Goal: Communication & Community: Share content

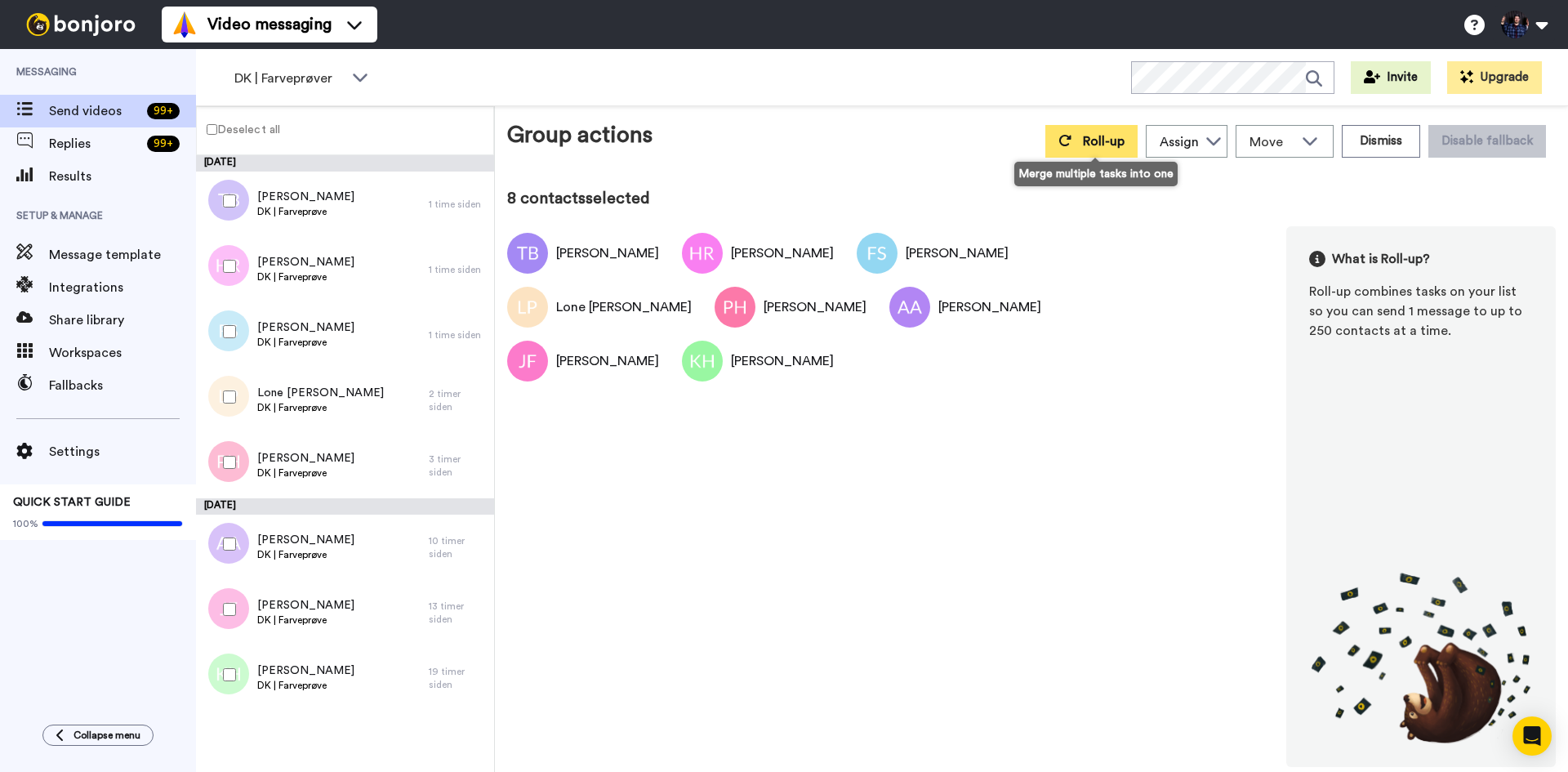
click at [1098, 144] on span "Roll-up" at bounding box center [1104, 141] width 42 height 13
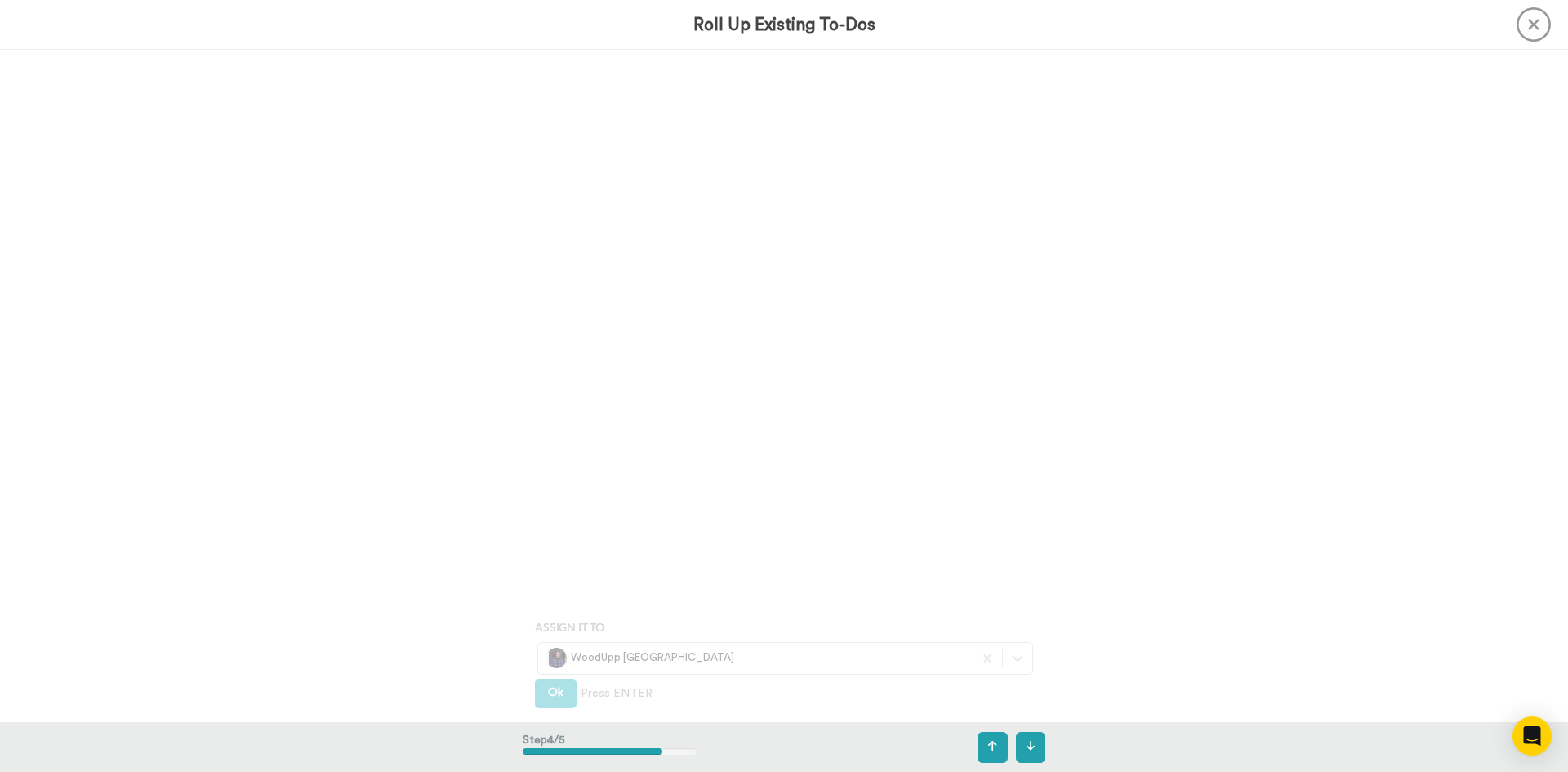
scroll to position [2688, 0]
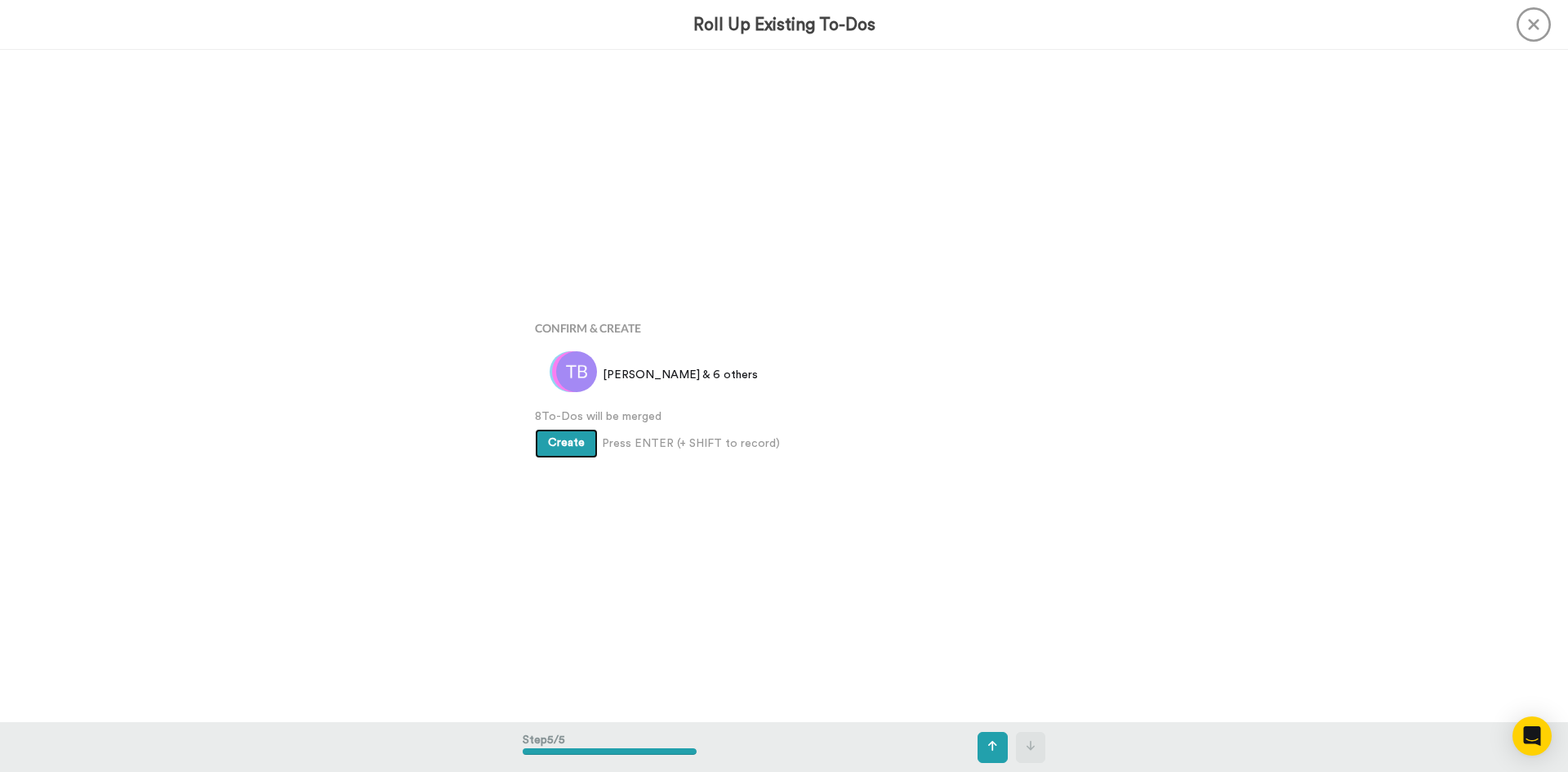
click at [576, 445] on span "Create" at bounding box center [566, 442] width 37 height 11
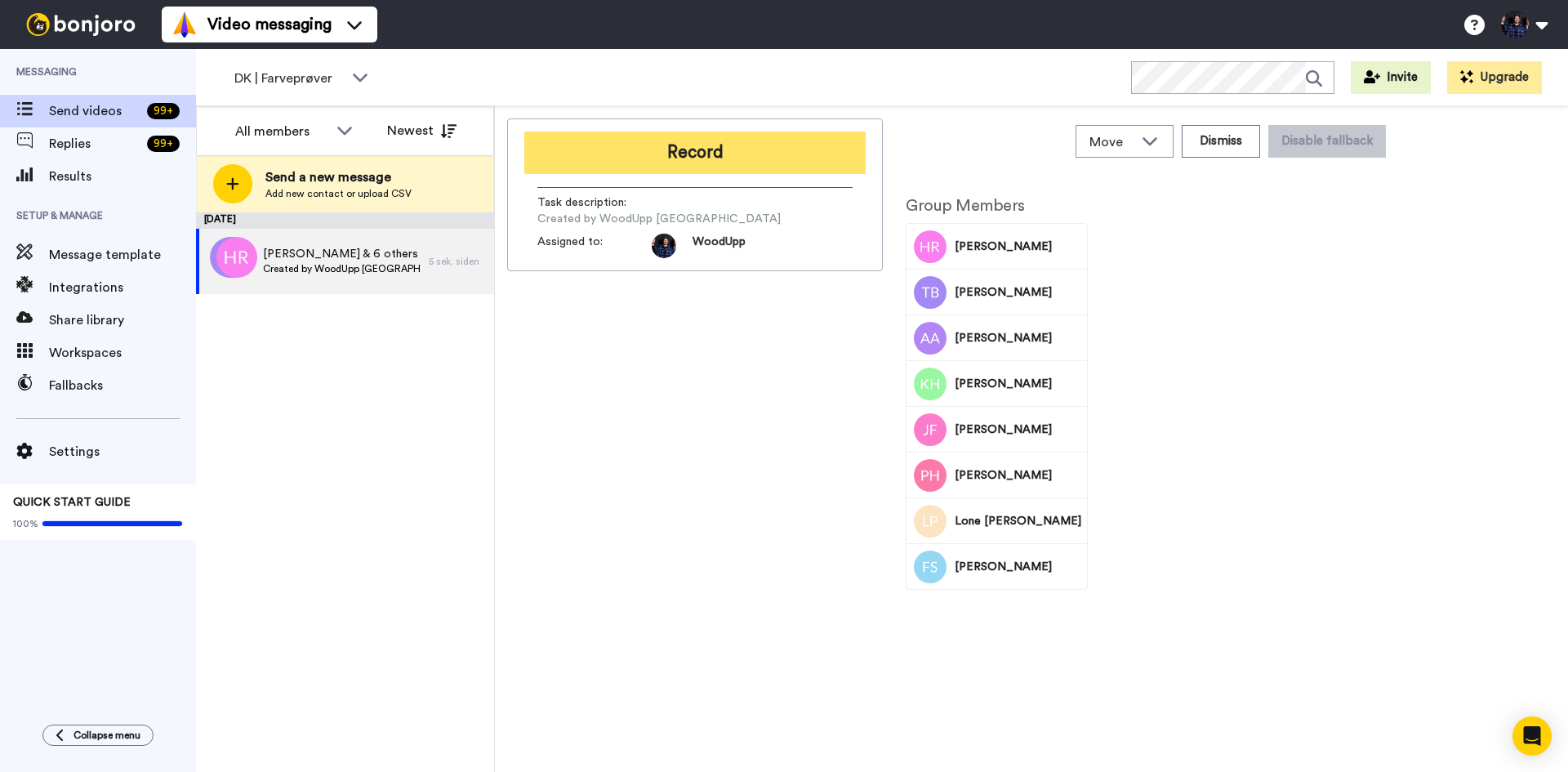
click at [752, 155] on button "Record" at bounding box center [694, 153] width 341 height 43
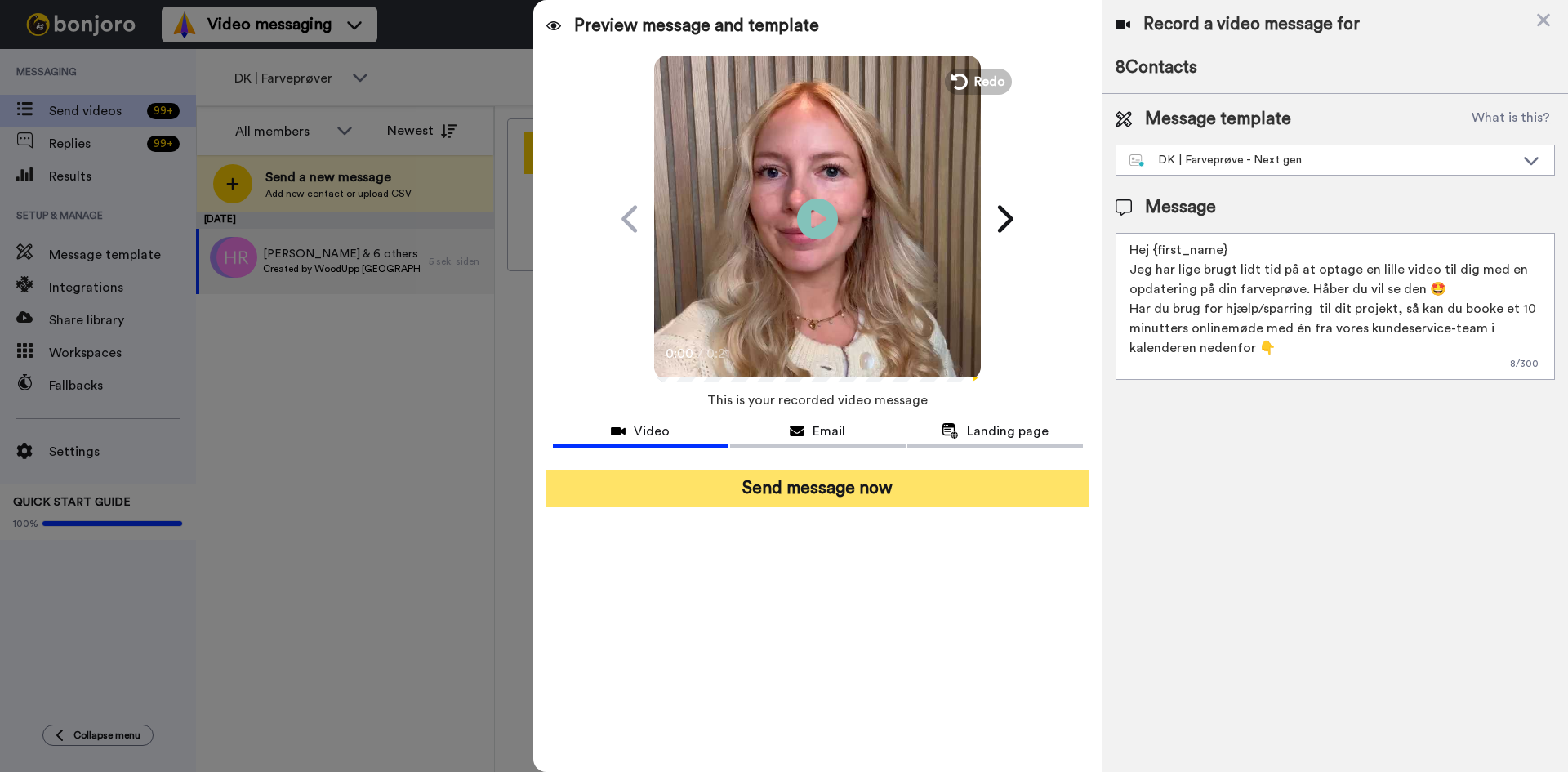
click at [942, 488] on button "Send message now" at bounding box center [818, 489] width 543 height 38
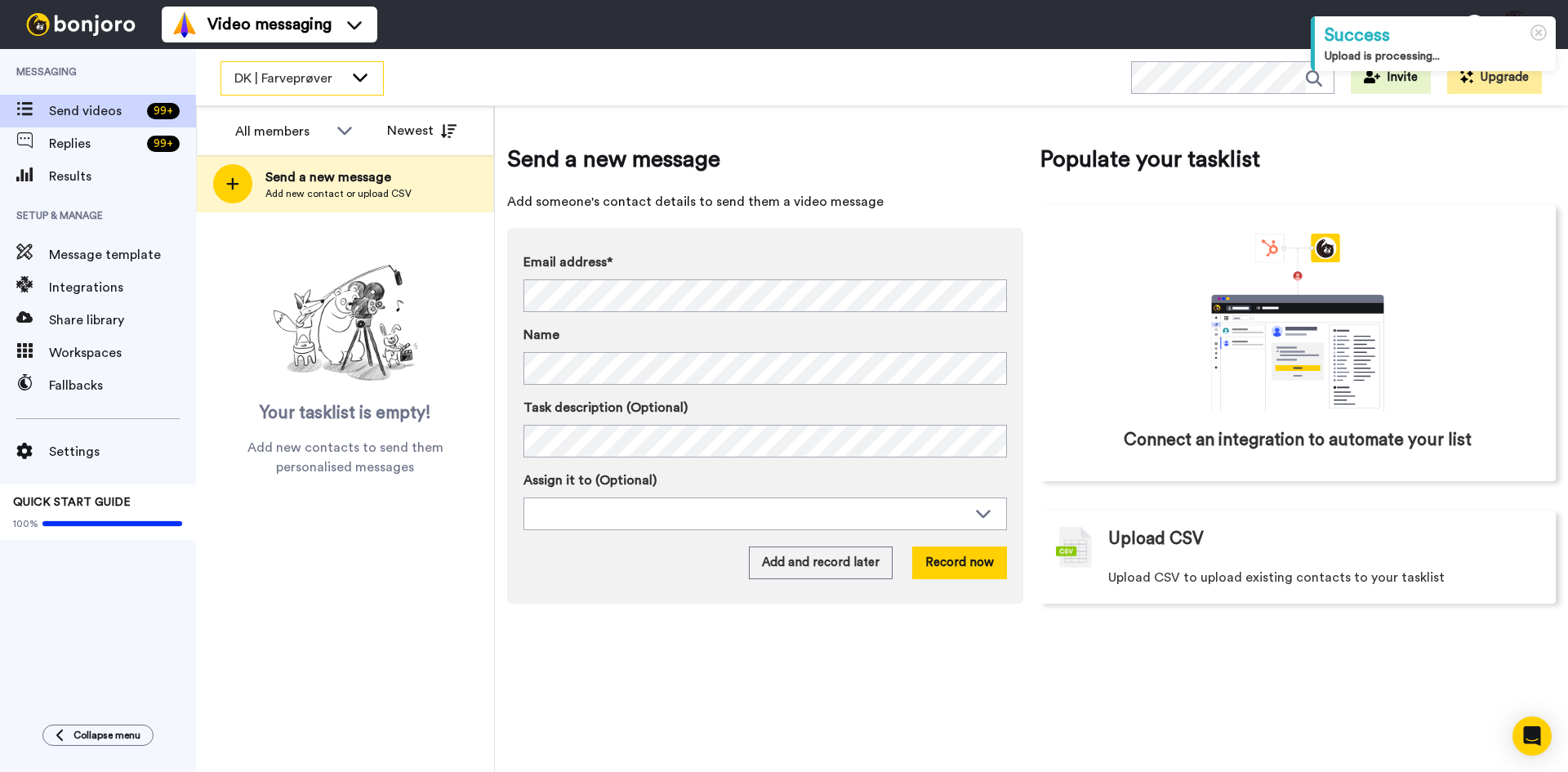
click at [336, 70] on span "DK | Farveprøver" at bounding box center [289, 78] width 110 height 20
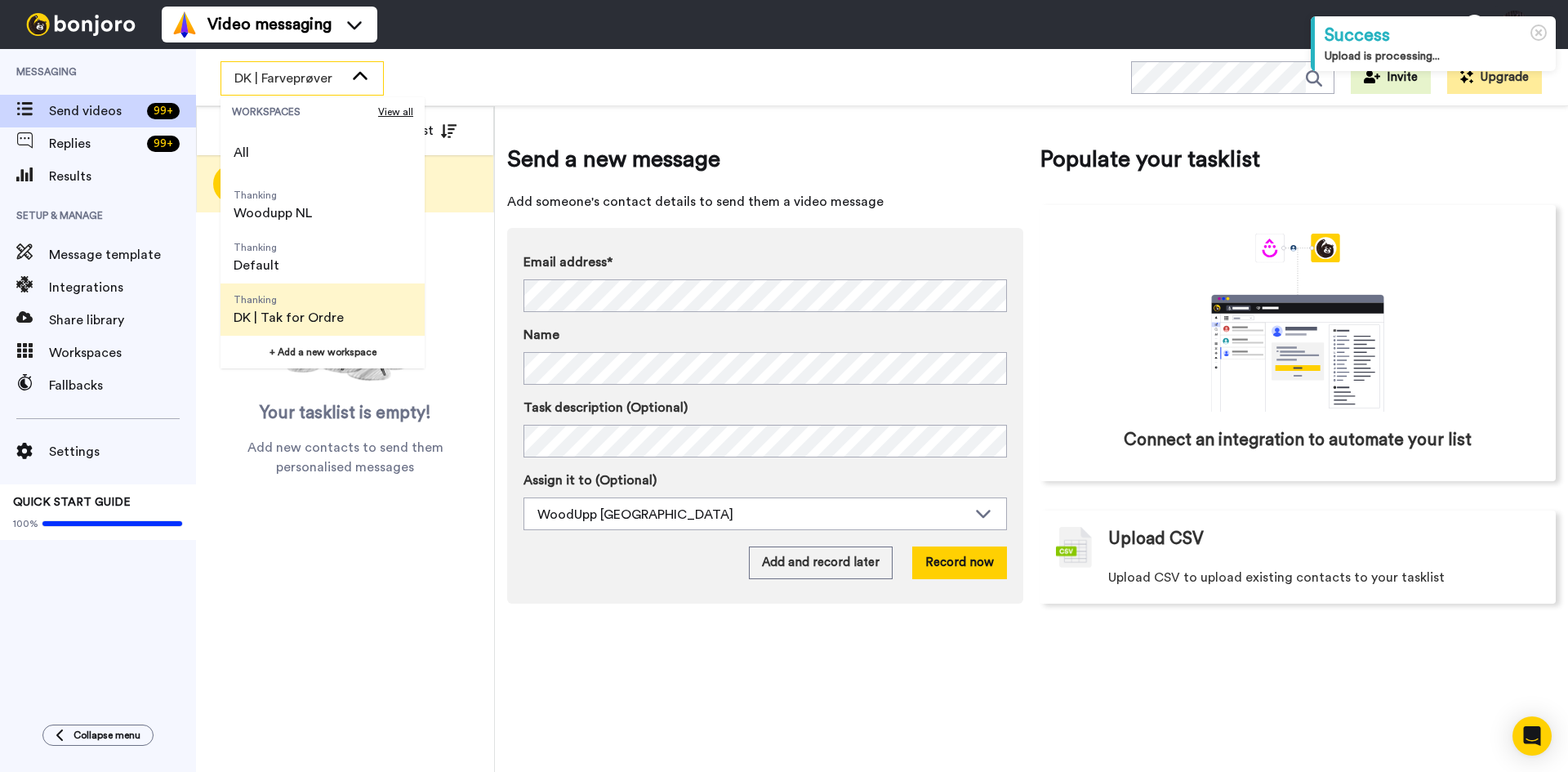
click at [341, 305] on span "Thanking DK | Tak for Ordre" at bounding box center [289, 309] width 136 height 52
